Goal: Information Seeking & Learning: Learn about a topic

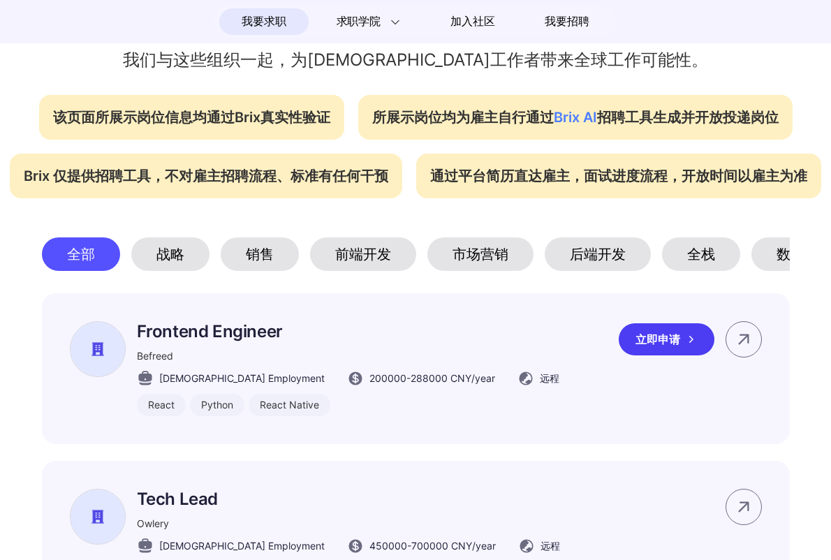
scroll to position [546, 0]
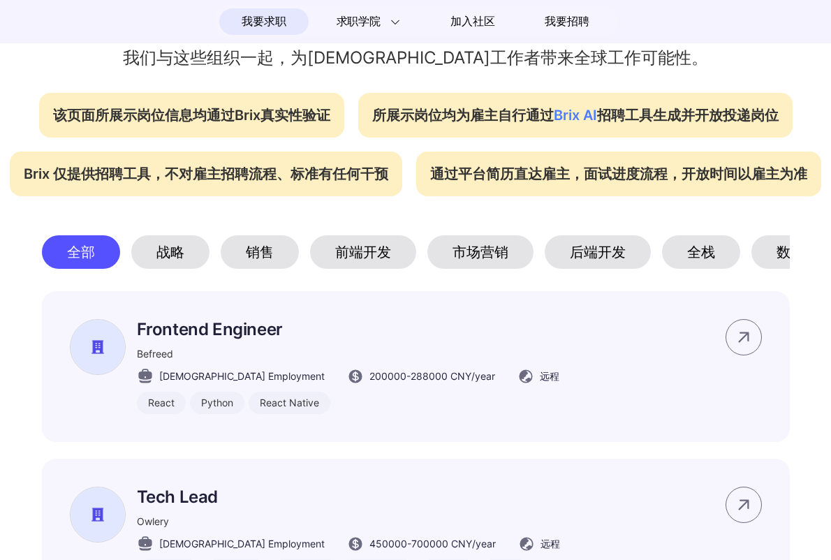
click at [164, 257] on div "战略" at bounding box center [170, 252] width 78 height 34
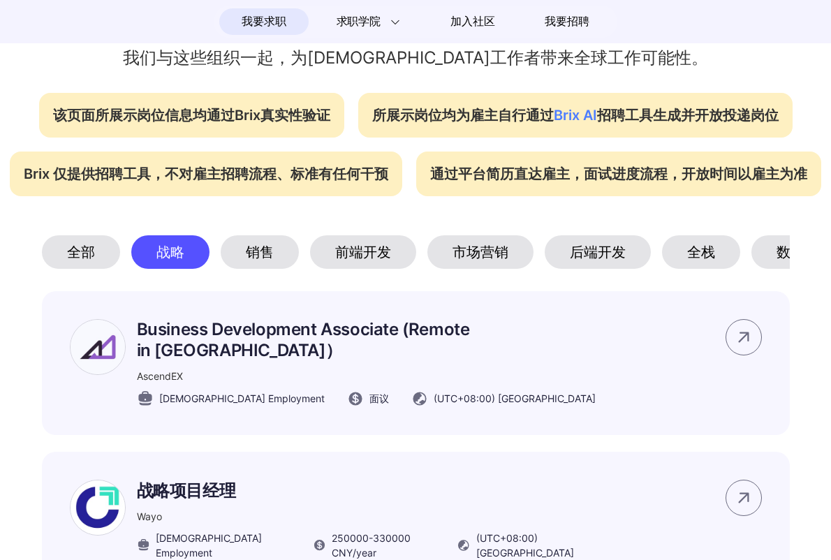
scroll to position [730, 0]
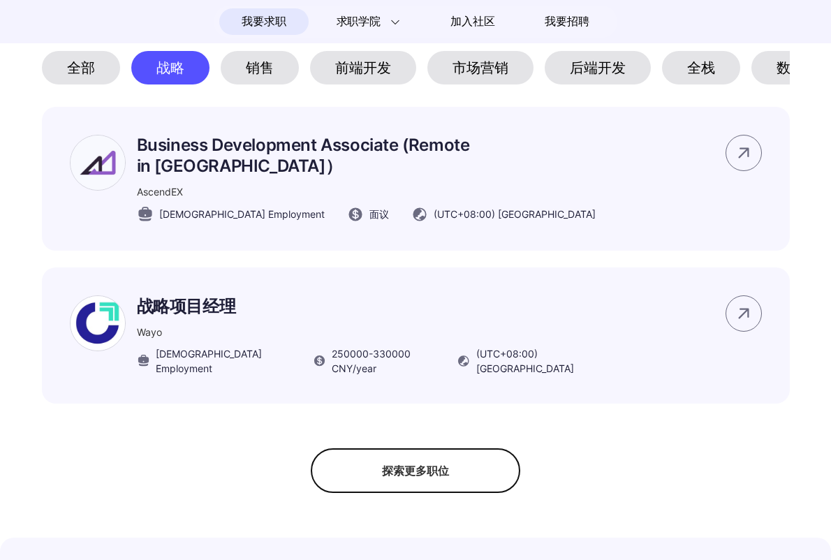
click at [330, 450] on div "探索更多职位" at bounding box center [415, 470] width 209 height 45
click at [429, 448] on div "隐藏更多职位" at bounding box center [415, 470] width 209 height 45
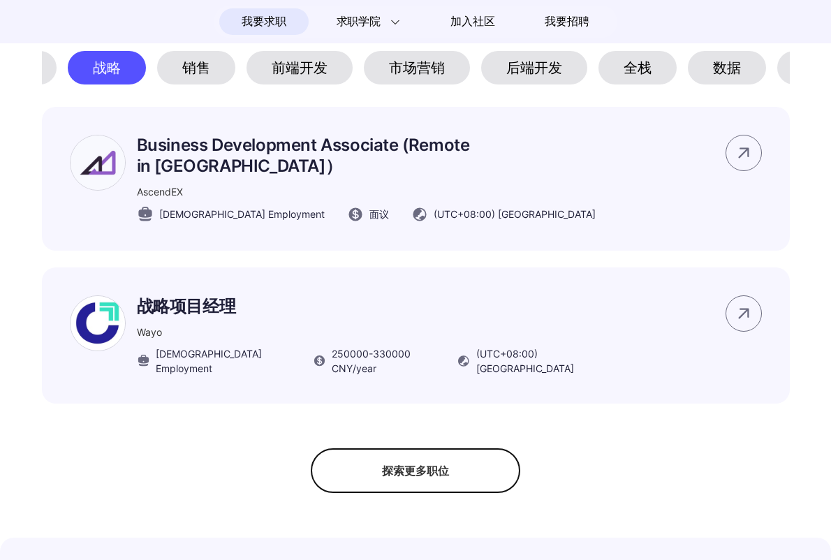
scroll to position [0, 0]
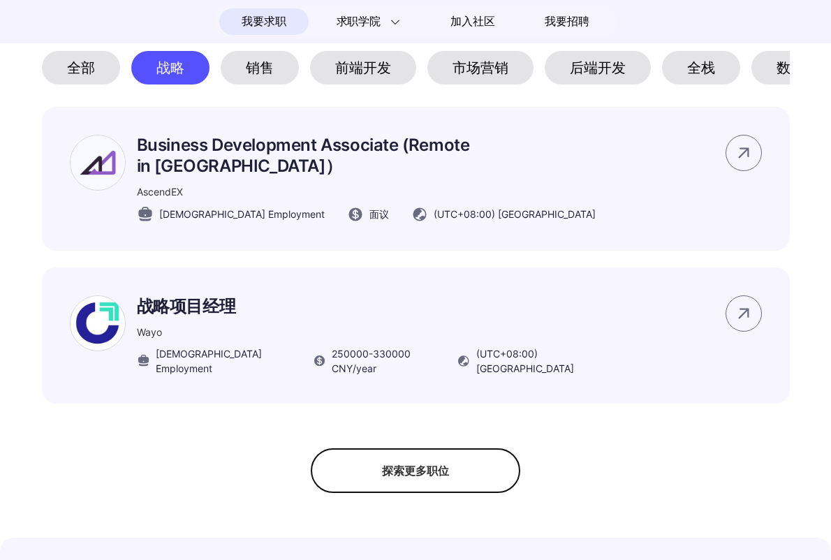
click at [103, 73] on div "全部" at bounding box center [81, 68] width 78 height 34
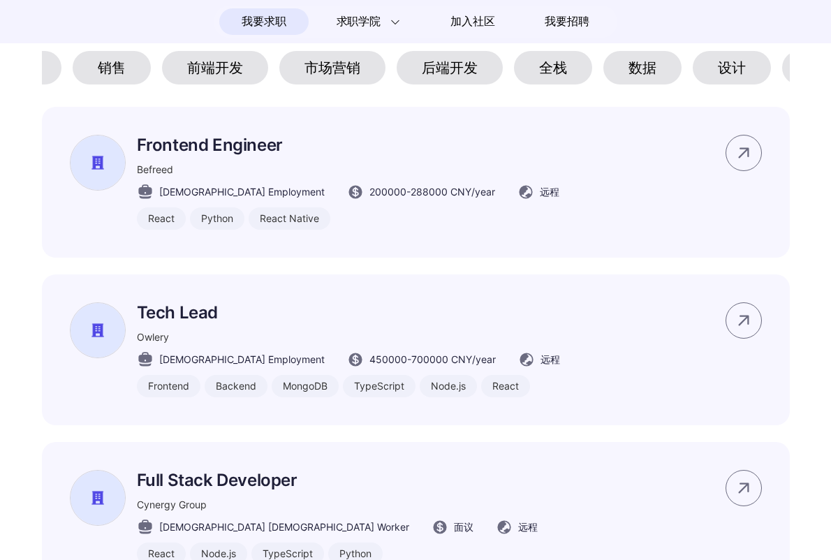
scroll to position [0, 436]
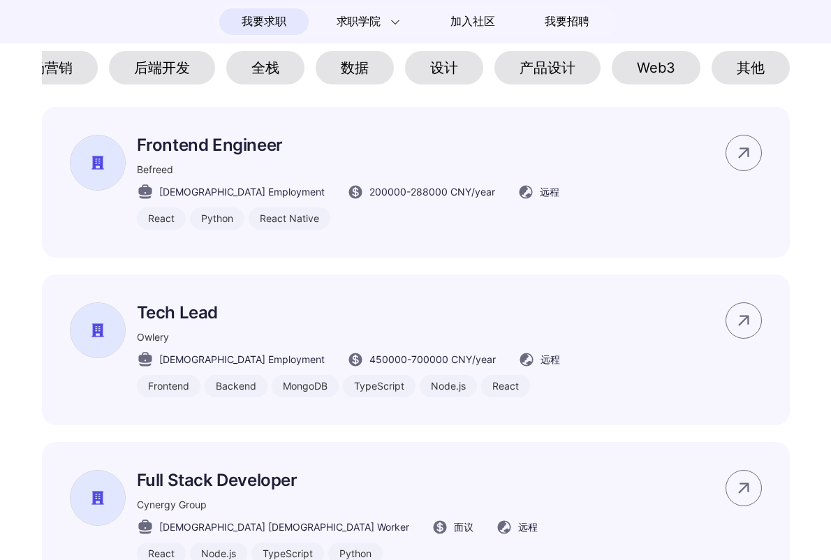
click at [726, 70] on div "其他" at bounding box center [751, 68] width 78 height 34
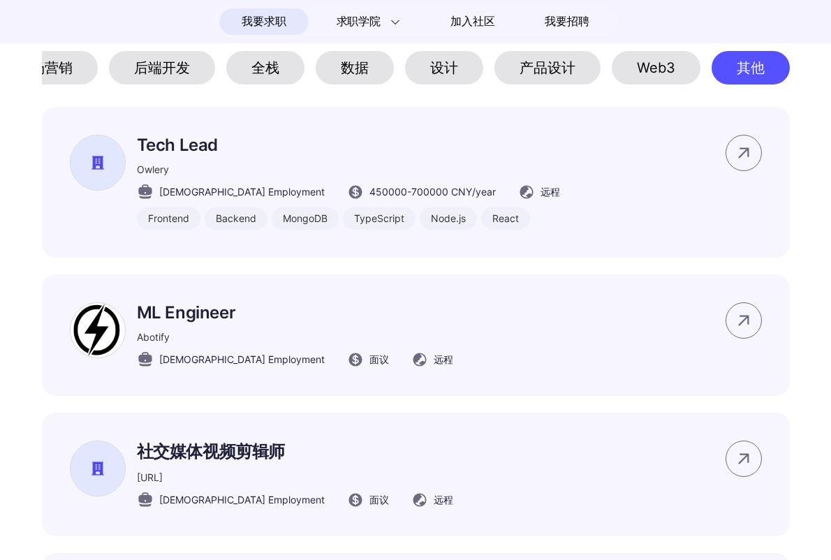
click at [550, 75] on div "产品设计" at bounding box center [547, 68] width 106 height 34
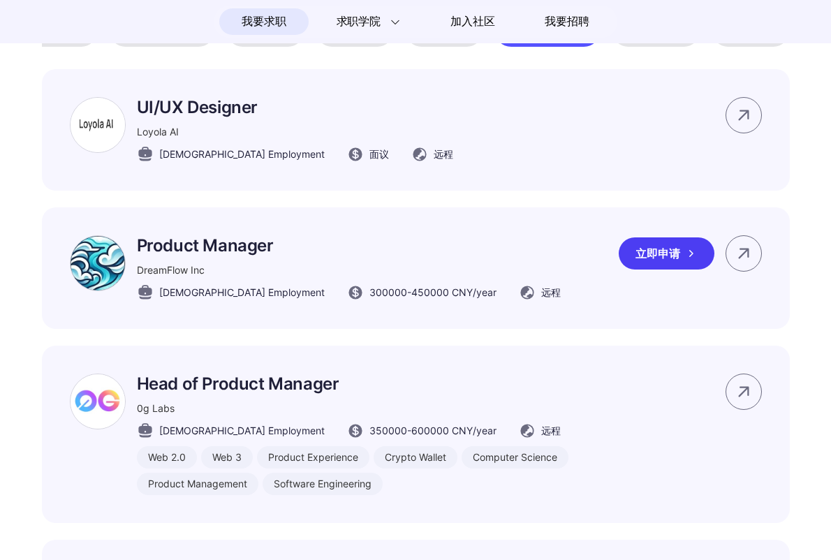
scroll to position [760, 0]
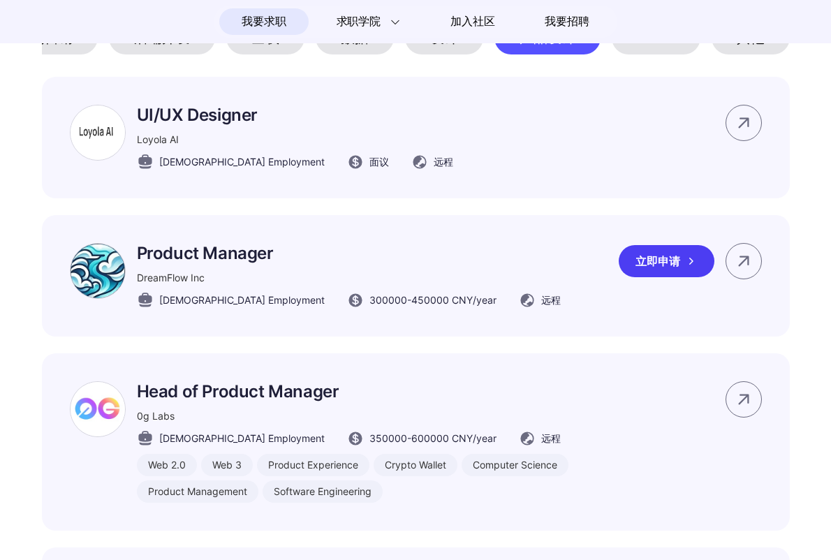
click at [89, 277] on img at bounding box center [98, 271] width 56 height 56
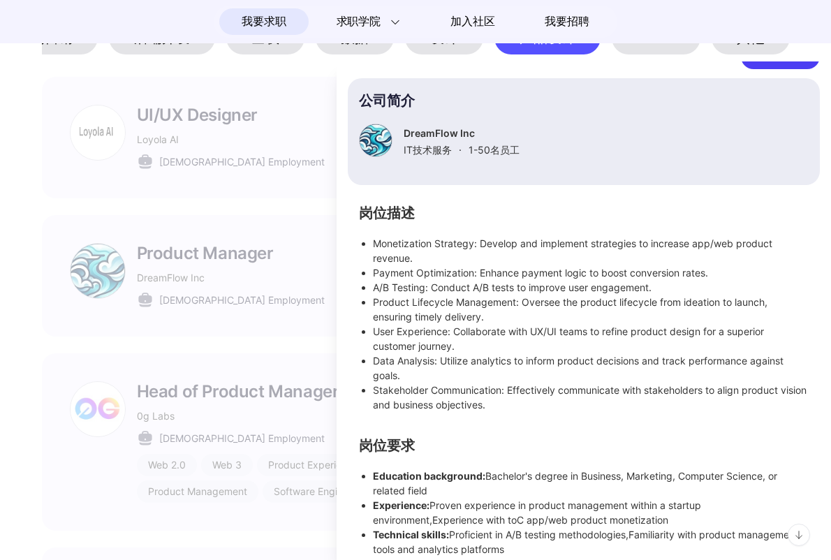
scroll to position [147, 0]
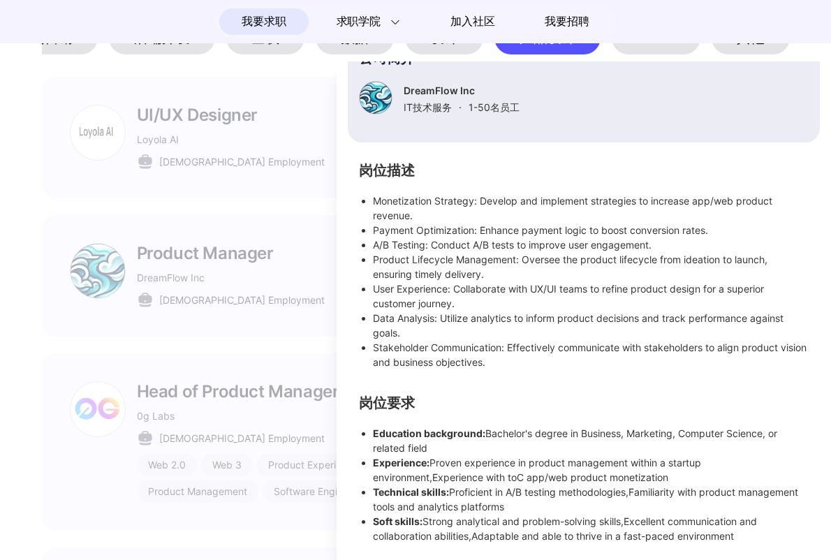
click at [244, 408] on div at bounding box center [415, 310] width 831 height 499
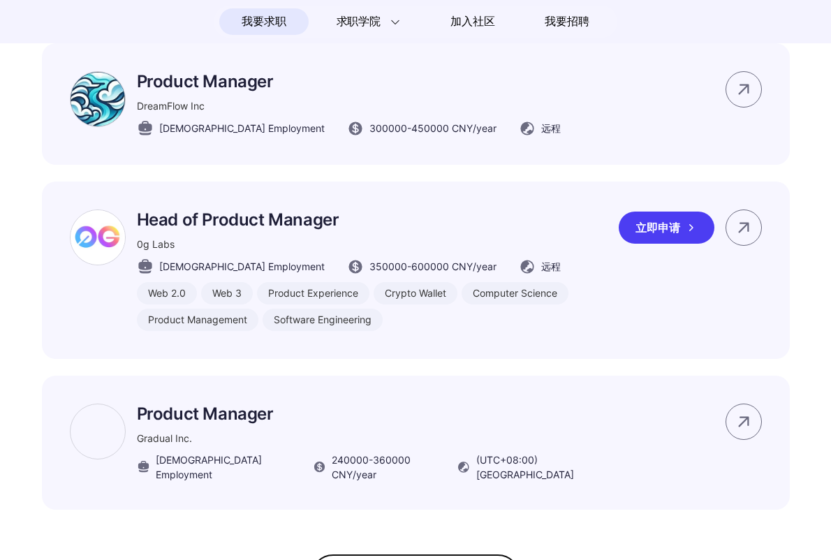
scroll to position [992, 0]
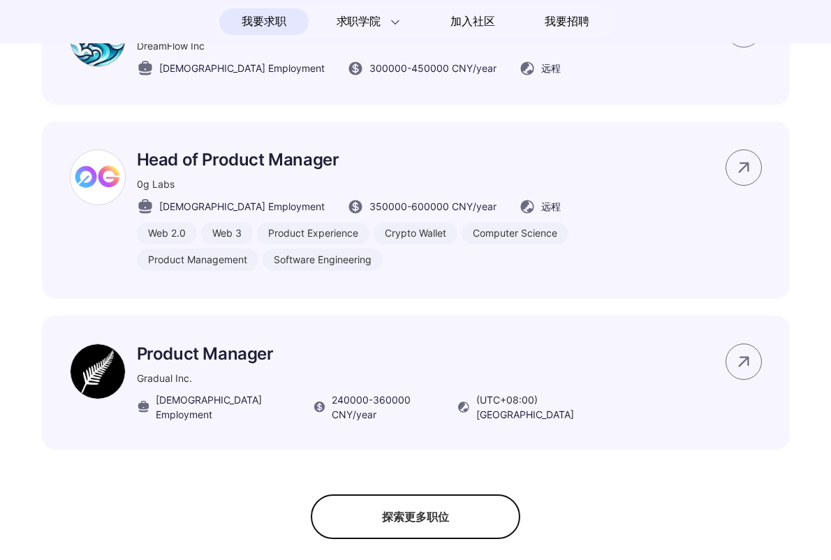
click at [341, 523] on div "探索更多职位" at bounding box center [415, 516] width 209 height 45
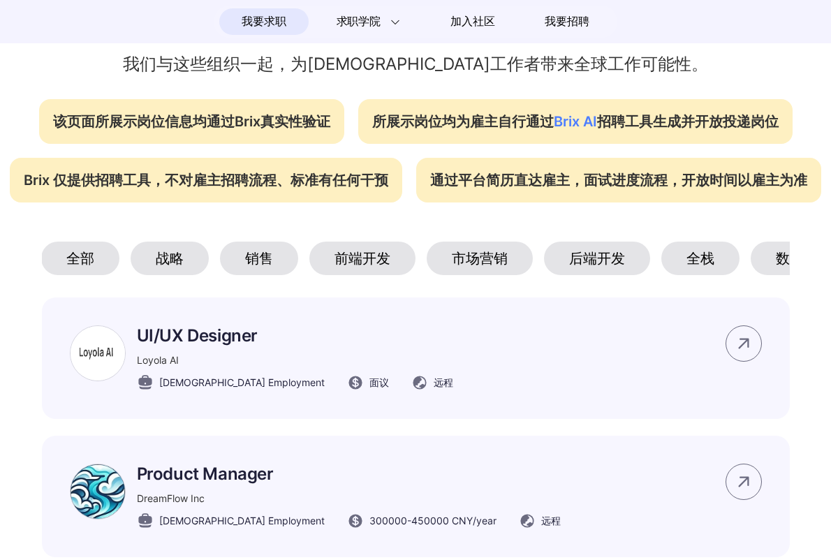
scroll to position [0, 0]
click at [92, 261] on div "全部" at bounding box center [81, 259] width 78 height 34
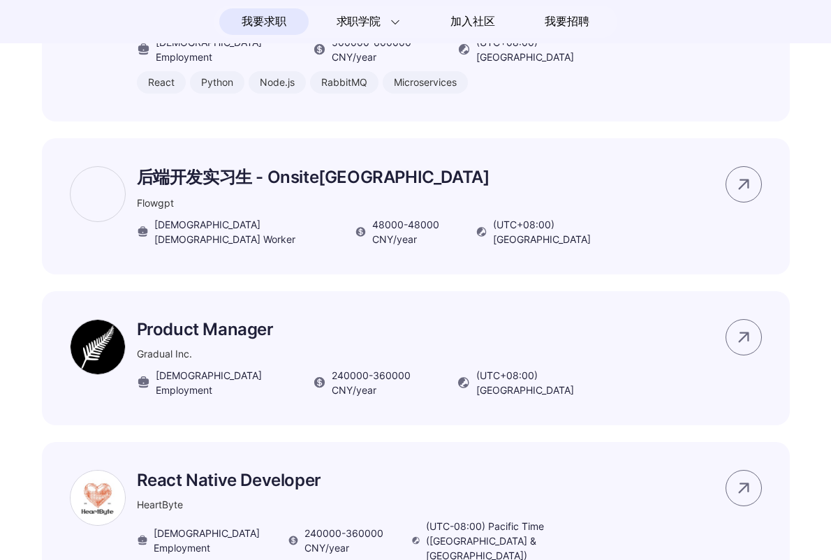
scroll to position [4435, 0]
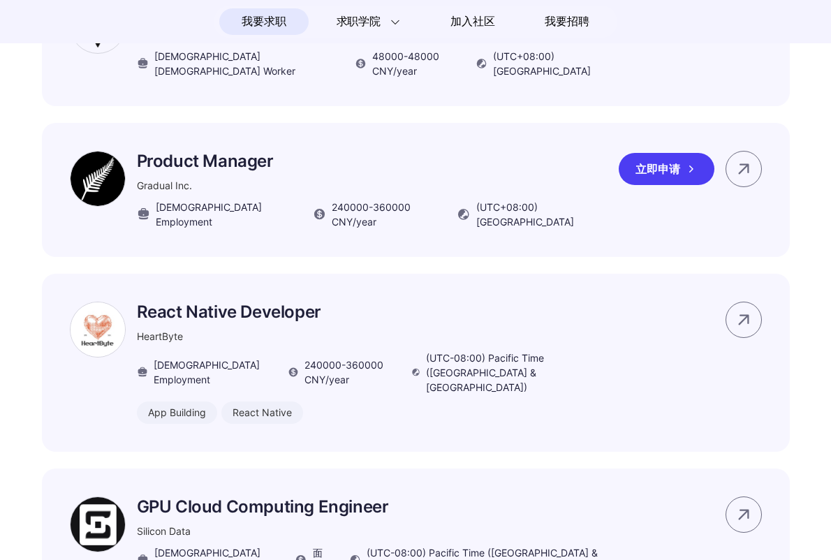
click at [98, 151] on img at bounding box center [98, 179] width 56 height 56
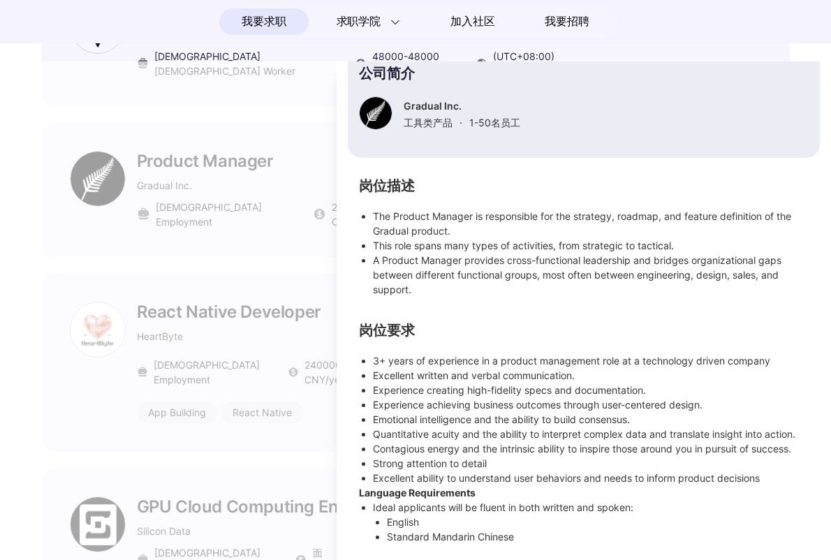
scroll to position [132, 0]
click at [376, 112] on div at bounding box center [376, 113] width 34 height 34
click at [419, 104] on p "Gradual Inc." at bounding box center [462, 105] width 117 height 12
click at [275, 324] on div at bounding box center [415, 310] width 831 height 499
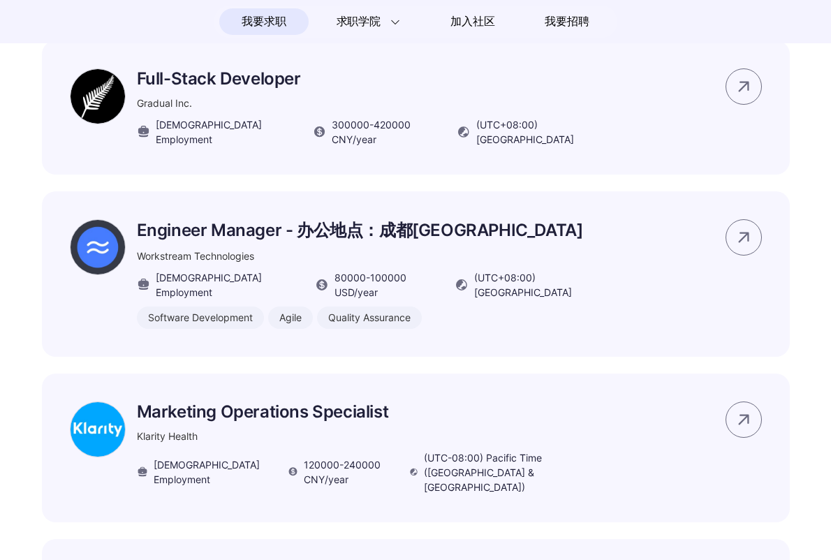
scroll to position [7842, 0]
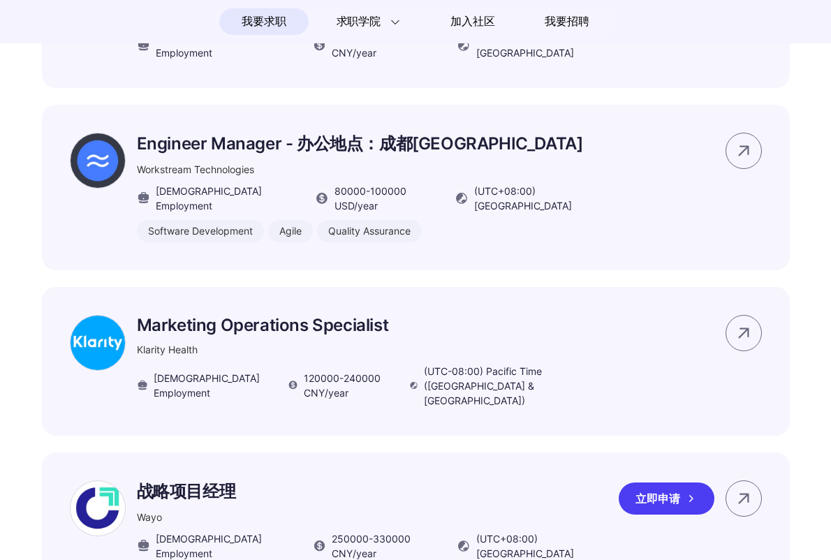
click at [196, 480] on p "战略项目经理" at bounding box center [372, 491] width 471 height 22
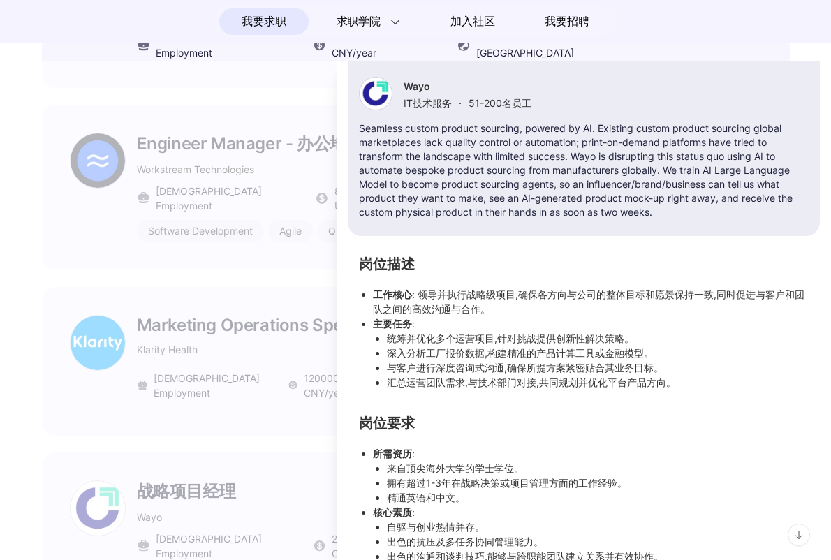
scroll to position [152, 0]
click at [295, 371] on div at bounding box center [415, 310] width 831 height 499
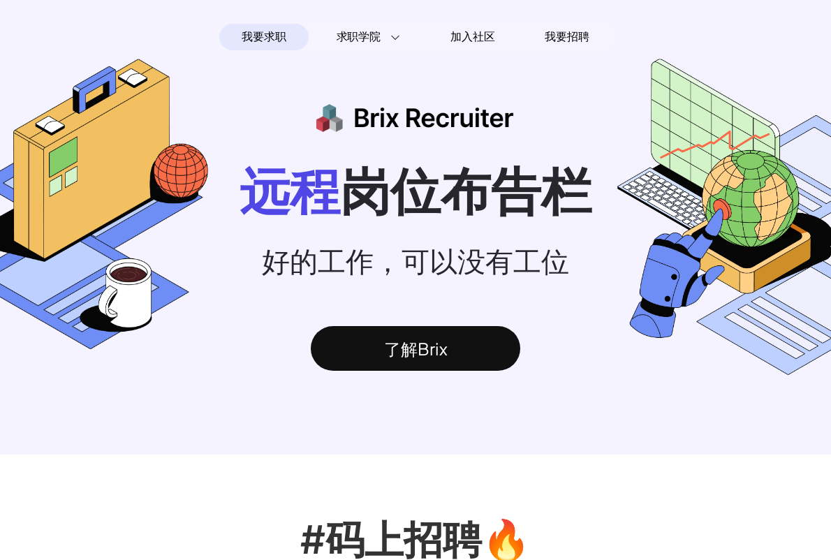
scroll to position [73, 0]
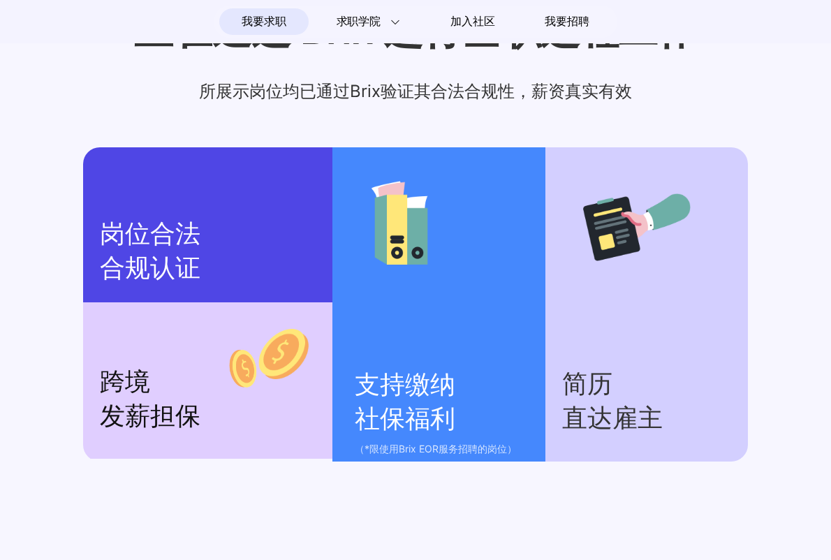
scroll to position [1704, 0]
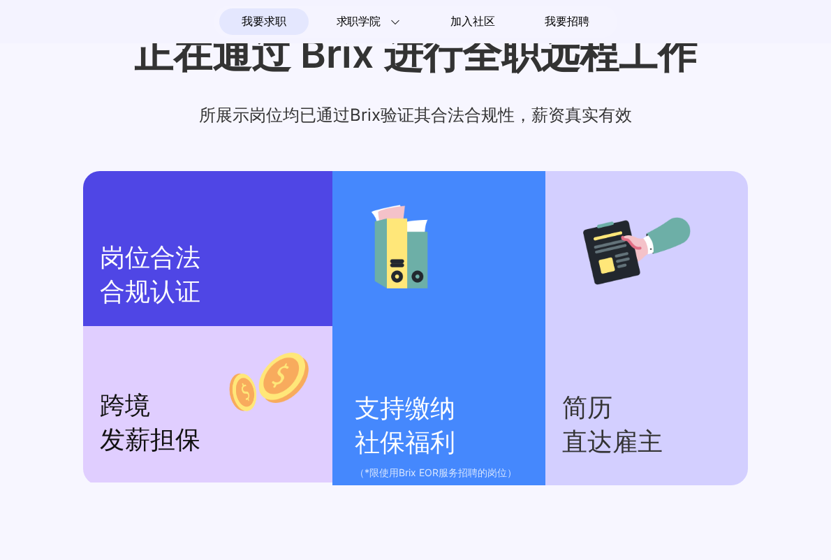
click at [388, 371] on section "支持缴纳 社保福利 （*限使用Brix EOR服务招聘的岗位）" at bounding box center [438, 328] width 213 height 314
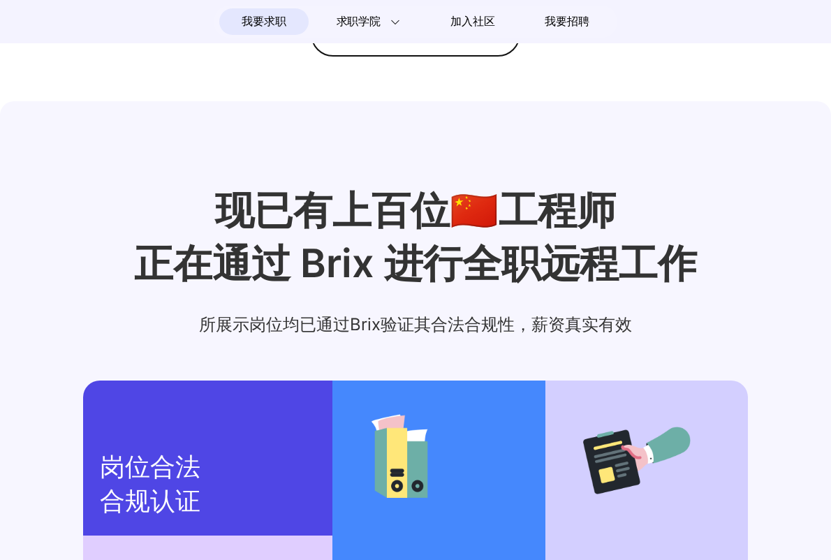
scroll to position [1663, 0]
